Goal: Subscribe to service/newsletter

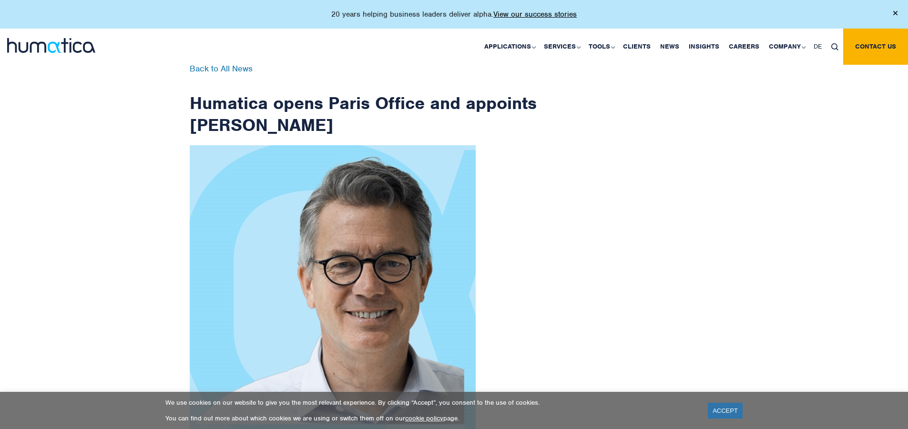
scroll to position [1520, 0]
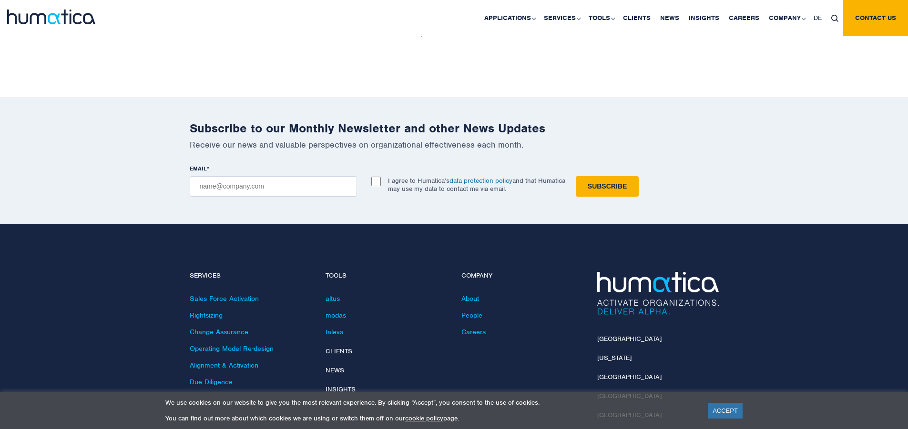
checkbox input "true"
type input "[EMAIL_ADDRESS][DOMAIN_NAME]"
click at [576, 176] on input "Subscribe" at bounding box center [607, 186] width 63 height 20
